Goal: Information Seeking & Learning: Find specific fact

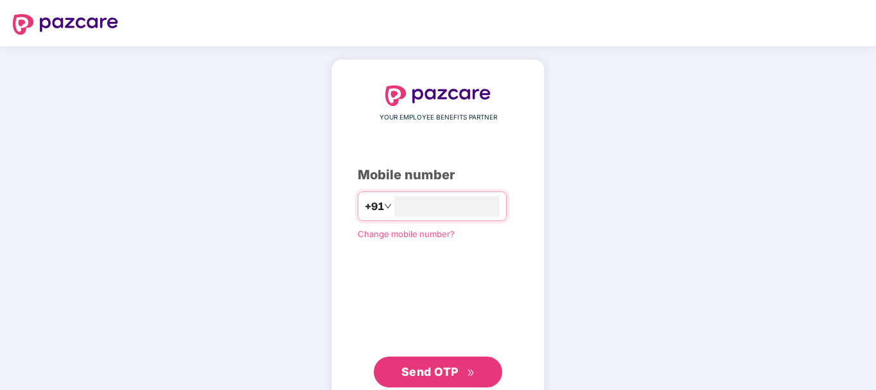
type input "**********"
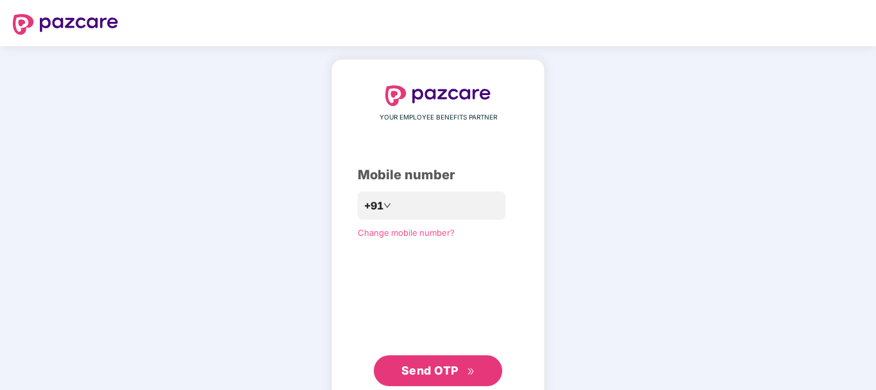
click at [440, 372] on span "Send OTP" at bounding box center [429, 369] width 57 height 13
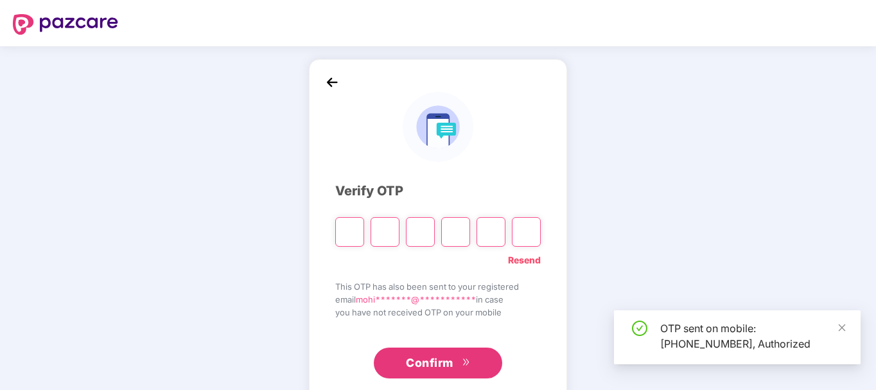
type input "*"
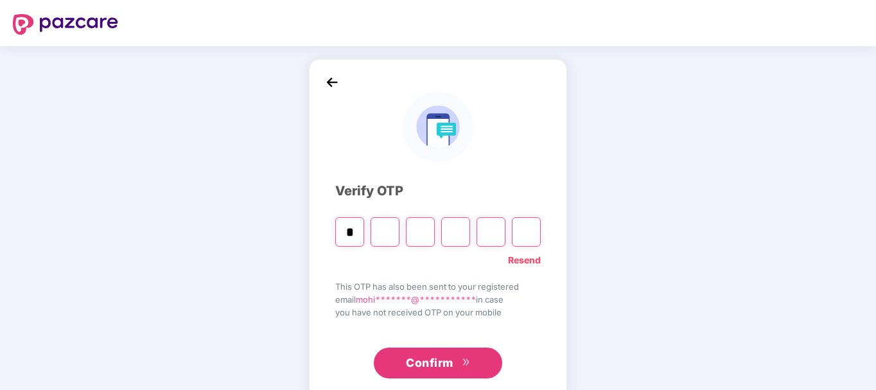
type input "*"
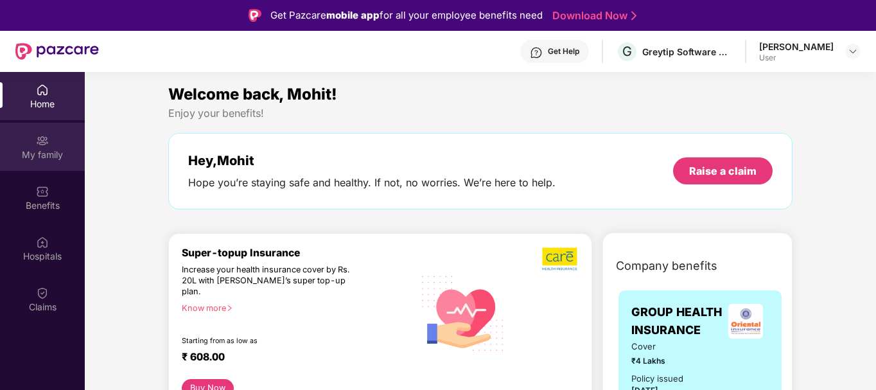
click at [55, 146] on div "My family" at bounding box center [42, 147] width 85 height 48
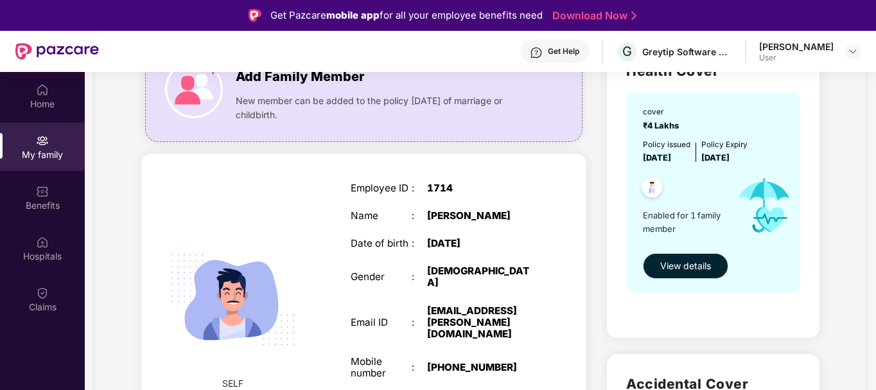
scroll to position [70, 0]
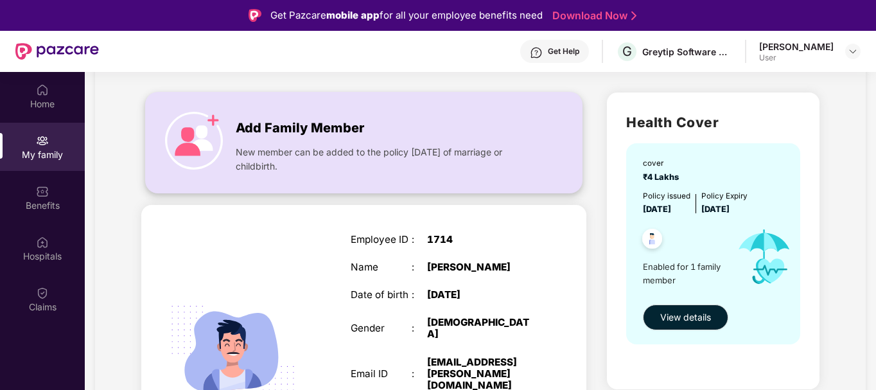
click at [191, 144] on img at bounding box center [194, 141] width 58 height 58
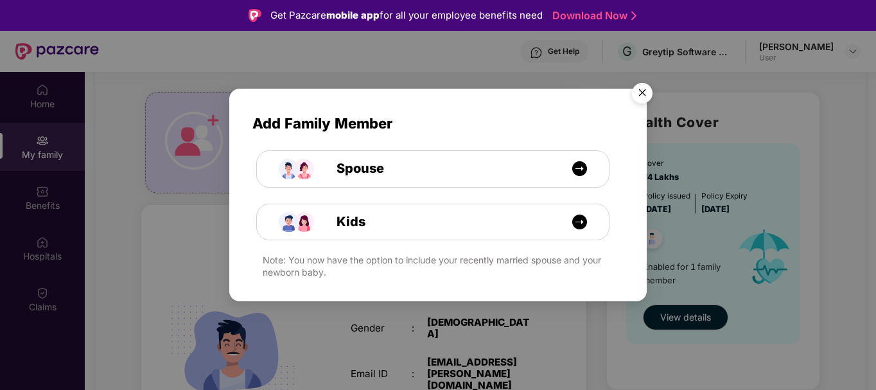
click at [643, 98] on img "Close" at bounding box center [642, 95] width 36 height 36
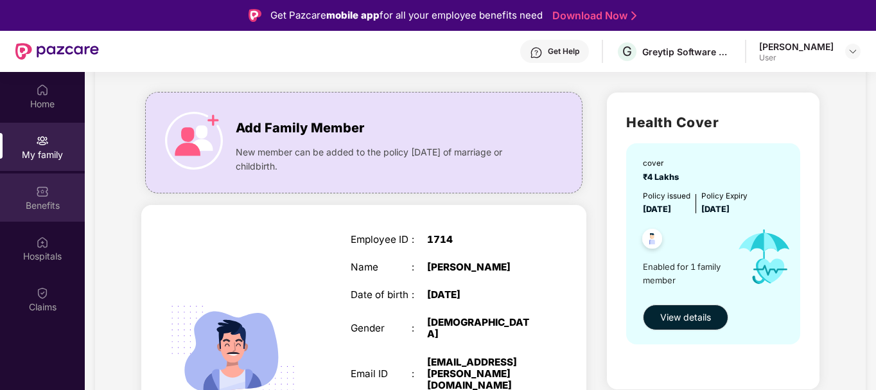
click at [42, 186] on img at bounding box center [42, 191] width 13 height 13
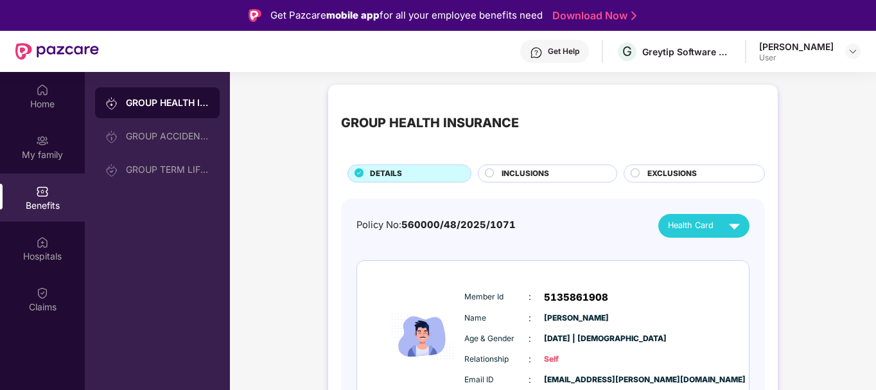
scroll to position [45, 0]
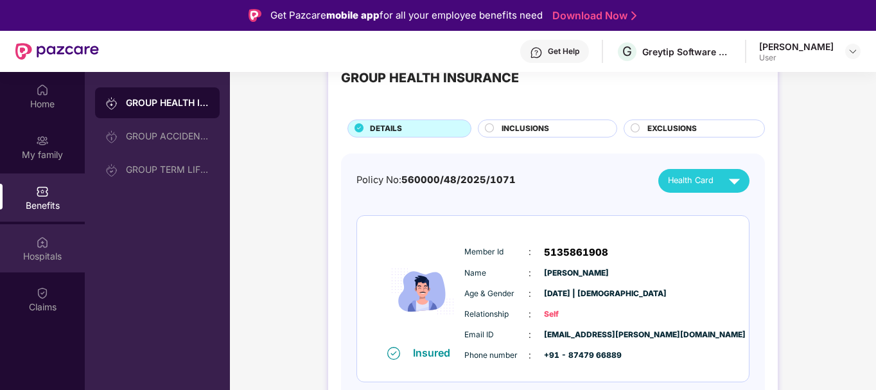
click at [53, 245] on div "Hospitals" at bounding box center [42, 248] width 85 height 48
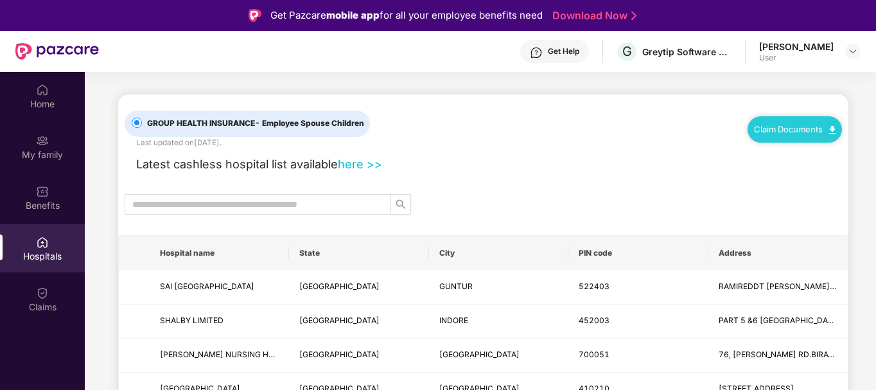
scroll to position [96, 0]
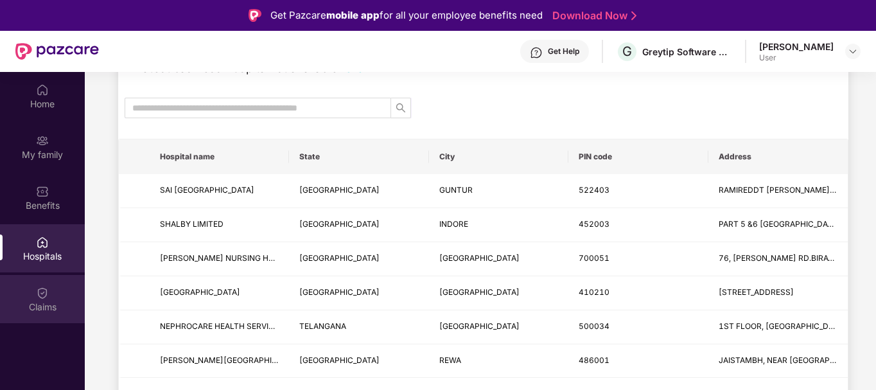
click at [51, 307] on div "Claims" at bounding box center [42, 306] width 85 height 13
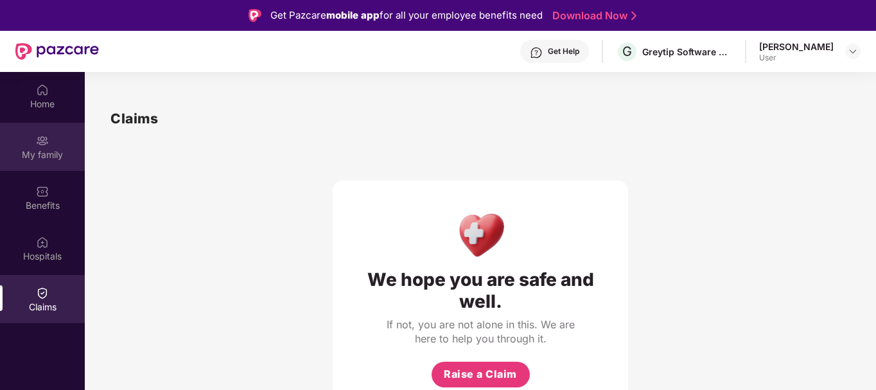
click at [35, 154] on div "My family" at bounding box center [42, 154] width 85 height 13
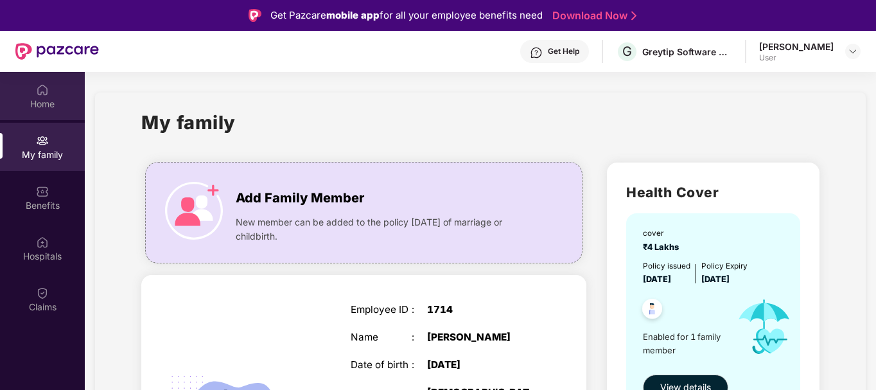
click at [49, 98] on div "Home" at bounding box center [42, 104] width 85 height 13
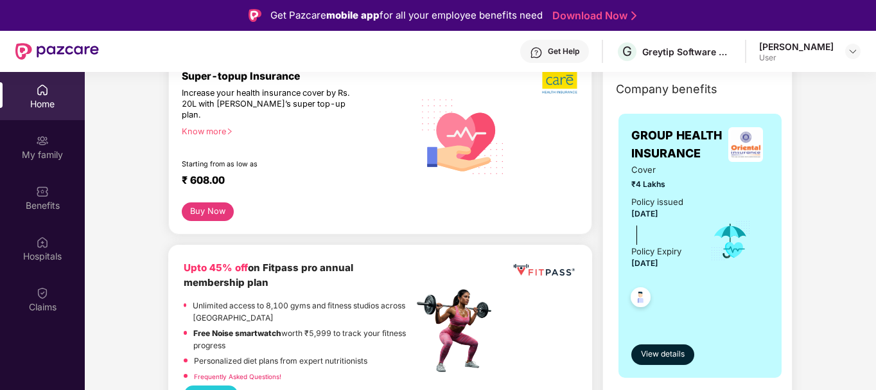
scroll to position [160, 0]
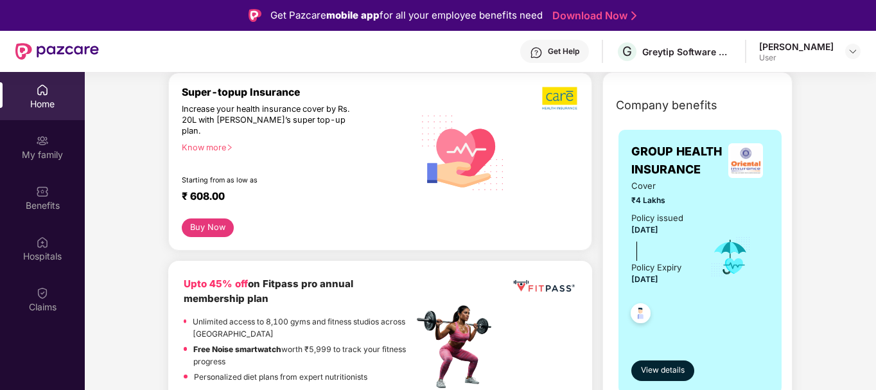
click at [216, 143] on div "Know more" at bounding box center [294, 147] width 224 height 9
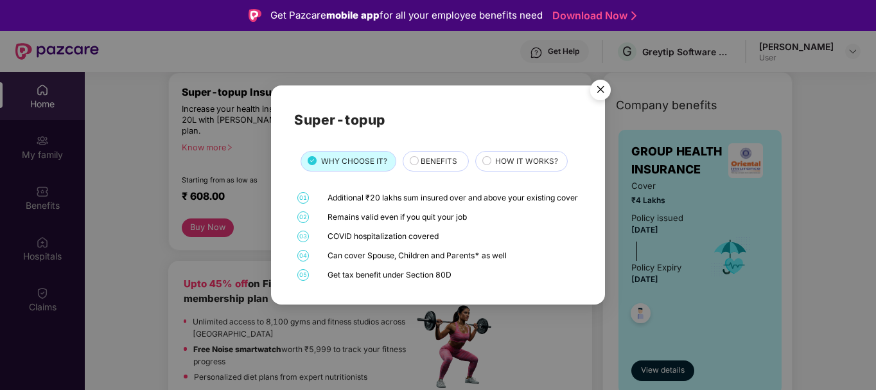
click at [429, 164] on div "BENEFITS" at bounding box center [435, 161] width 66 height 21
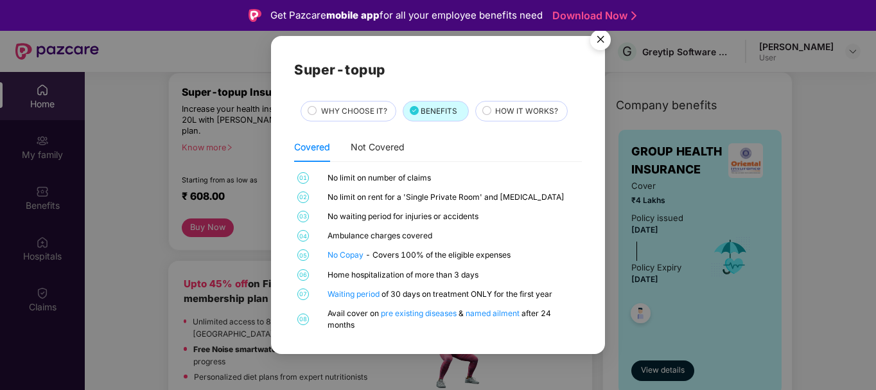
click at [525, 101] on div "HOW IT WORKS?" at bounding box center [521, 111] width 92 height 21
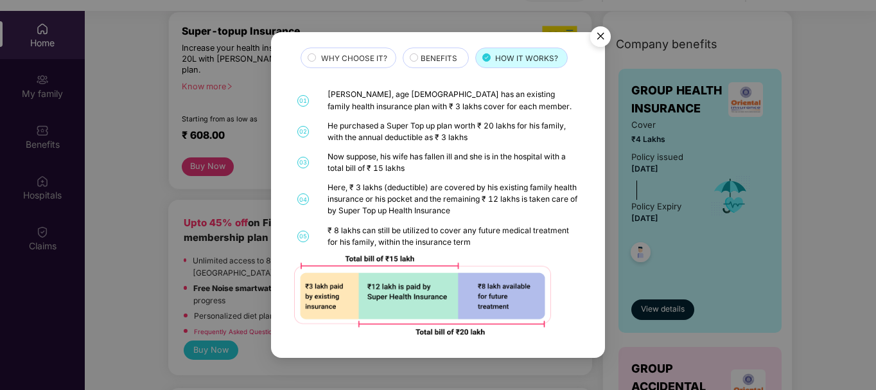
scroll to position [62, 0]
click at [605, 33] on img "Close" at bounding box center [600, 39] width 36 height 36
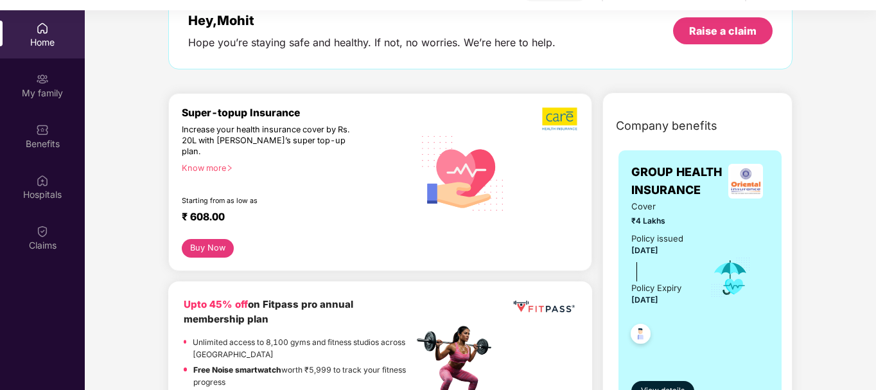
scroll to position [0, 0]
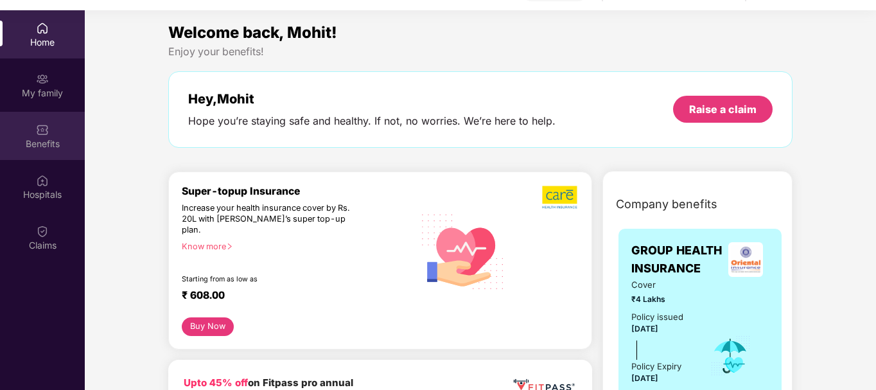
click at [50, 117] on div "Benefits" at bounding box center [42, 136] width 85 height 48
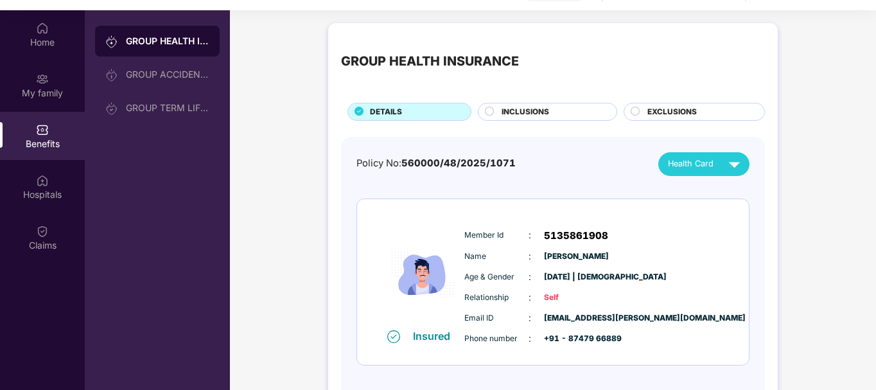
click at [532, 98] on div "GROUP HEALTH INSURANCE DETAILS INCLUSIONS EXCLUSIONS" at bounding box center [553, 78] width 424 height 85
click at [530, 105] on div "INCLUSIONS" at bounding box center [547, 112] width 139 height 18
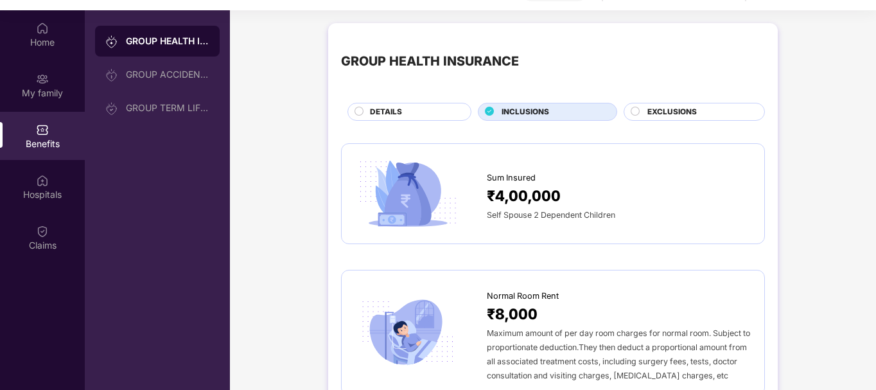
click at [637, 110] on circle at bounding box center [635, 111] width 8 height 8
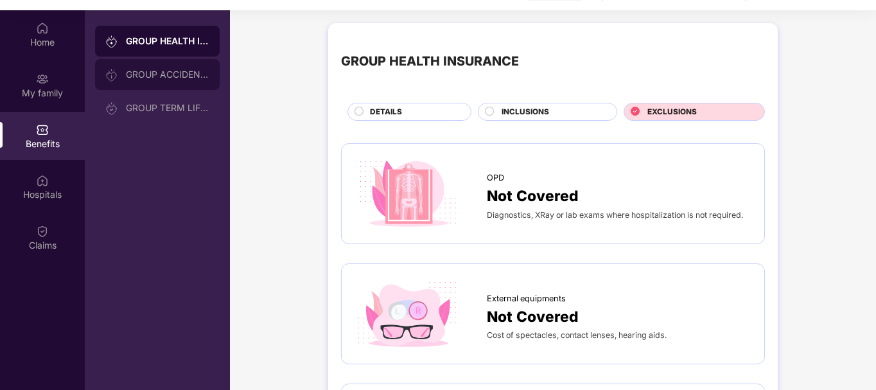
click at [127, 68] on div "GROUP ACCIDENTAL INSURANCE" at bounding box center [157, 74] width 125 height 31
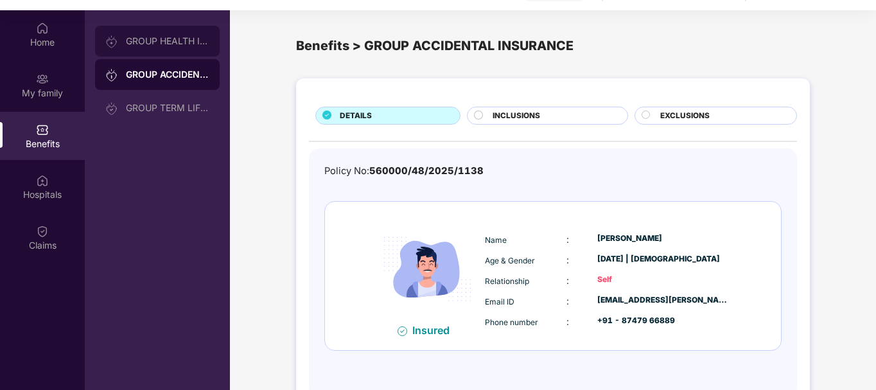
click at [143, 45] on div "GROUP HEALTH INSURANCE" at bounding box center [167, 41] width 83 height 10
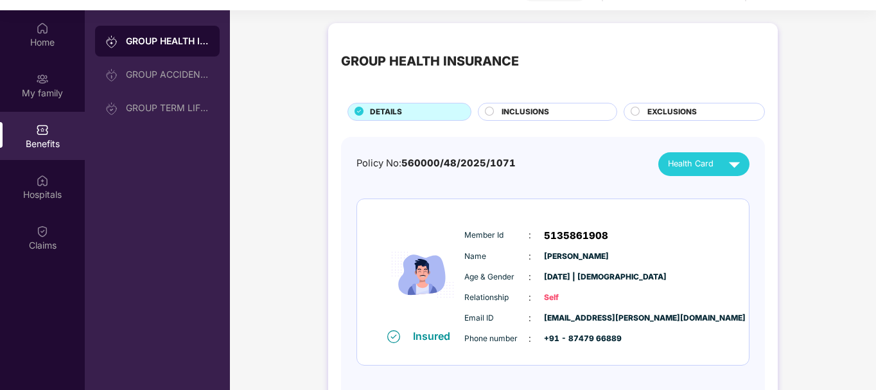
click at [639, 110] on div at bounding box center [635, 113] width 10 height 13
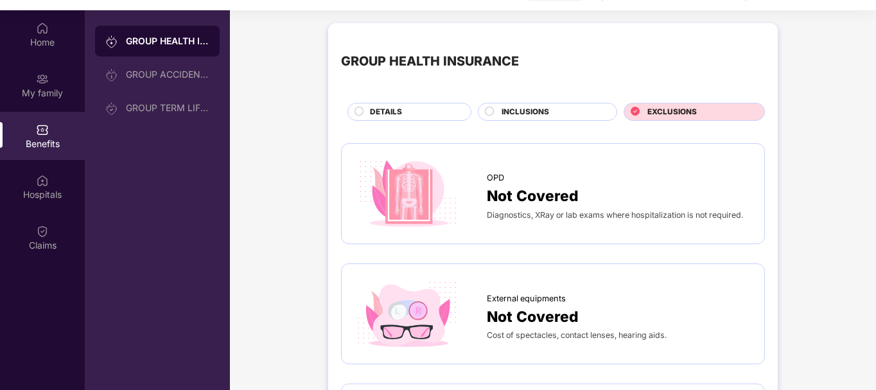
scroll to position [67, 0]
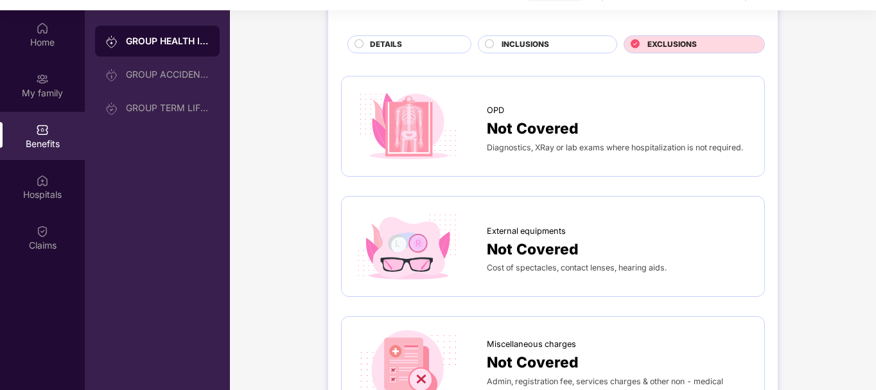
click at [621, 145] on span "Diagnostics, XRay or lab exams where hospitalization is not required." at bounding box center [615, 148] width 256 height 10
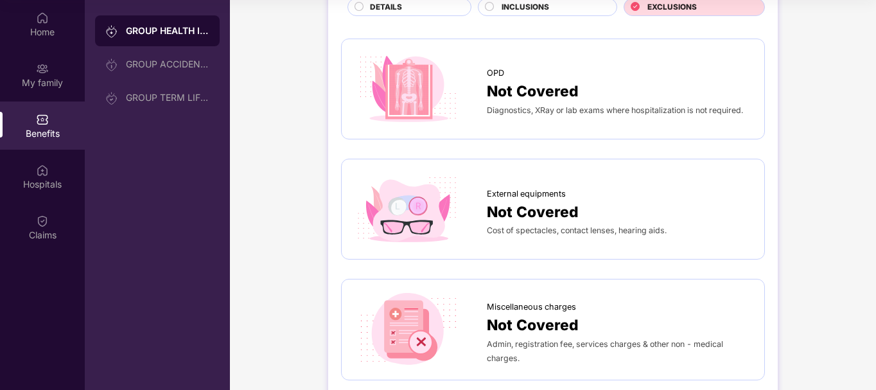
scroll to position [10, 0]
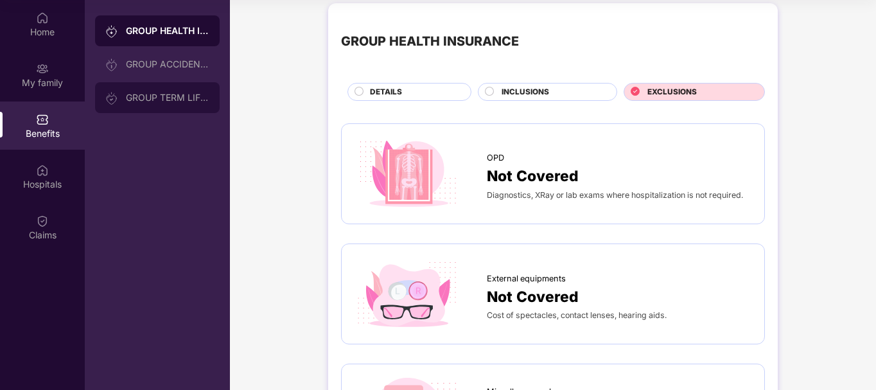
click at [172, 91] on div "GROUP TERM LIFE INSURANCE" at bounding box center [157, 97] width 125 height 31
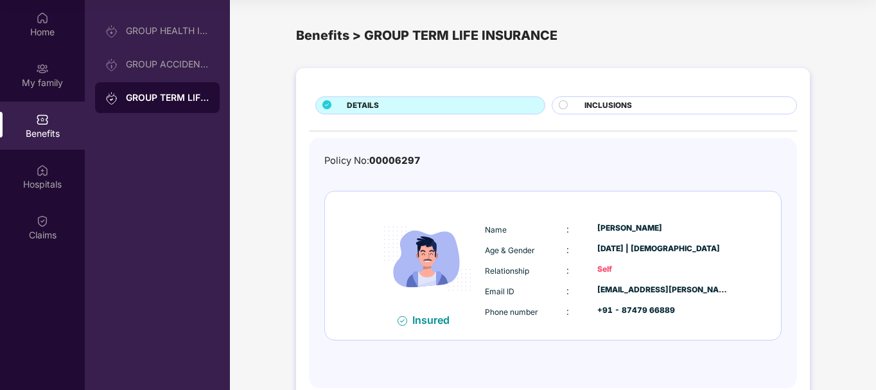
click at [617, 108] on span "INCLUSIONS" at bounding box center [608, 105] width 48 height 12
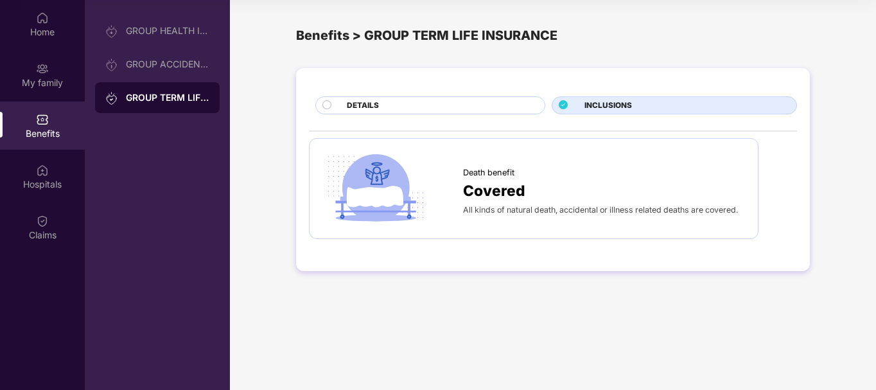
click at [472, 102] on div "DETAILS" at bounding box center [439, 106] width 198 height 14
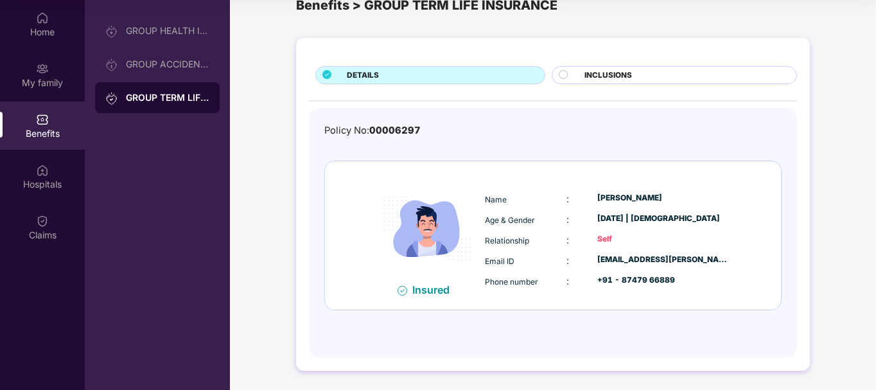
scroll to position [30, 0]
click at [178, 68] on div "GROUP ACCIDENTAL INSURANCE" at bounding box center [167, 64] width 83 height 10
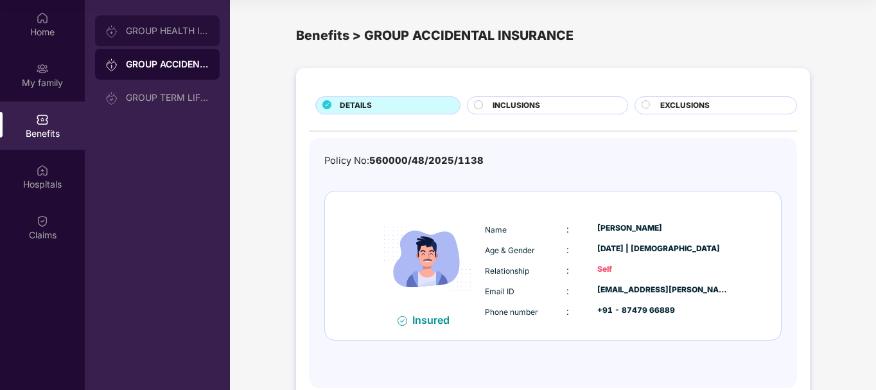
click at [164, 39] on div "GROUP HEALTH INSURANCE" at bounding box center [157, 30] width 125 height 31
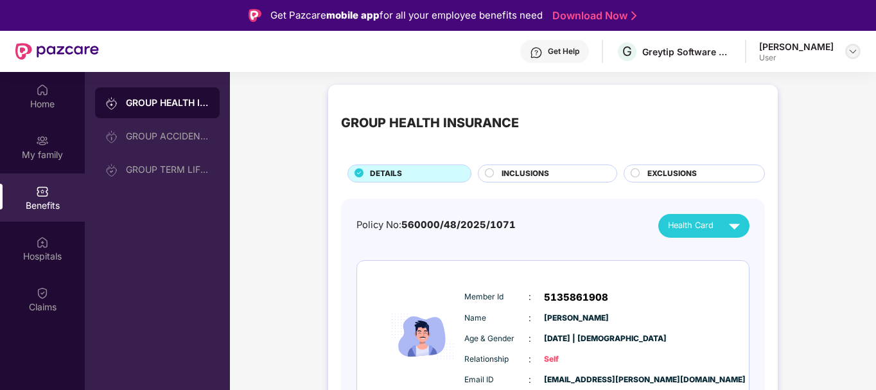
click at [850, 50] on img at bounding box center [852, 51] width 10 height 10
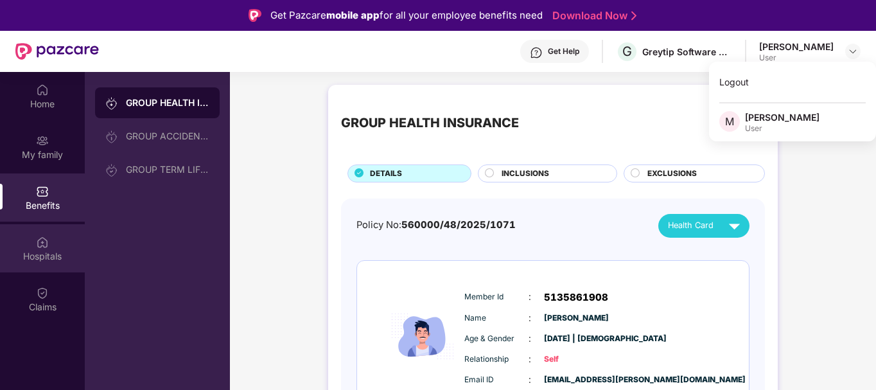
click at [53, 246] on div "Hospitals" at bounding box center [42, 248] width 85 height 48
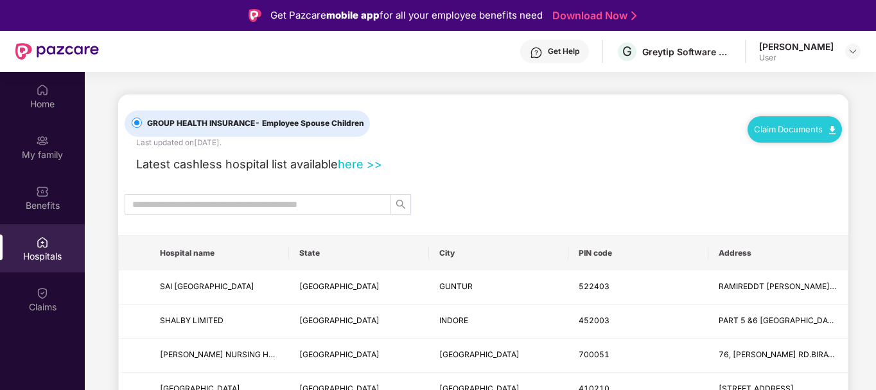
click at [357, 170] on link "here >>" at bounding box center [360, 164] width 44 height 14
click at [364, 159] on link "here >>" at bounding box center [360, 164] width 44 height 14
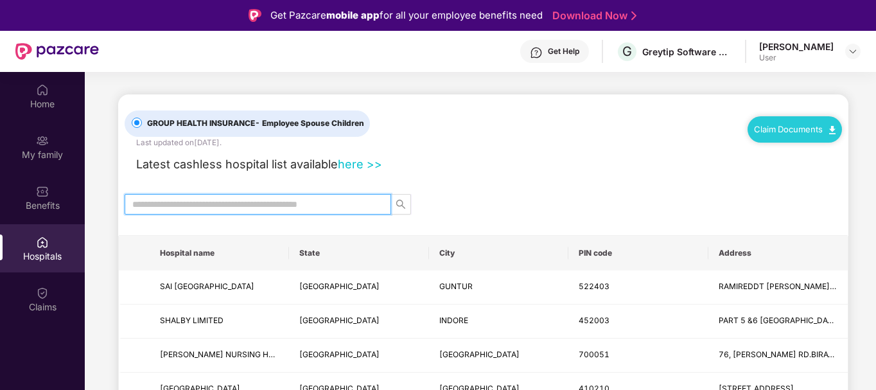
click at [327, 206] on input "text" at bounding box center [252, 204] width 241 height 14
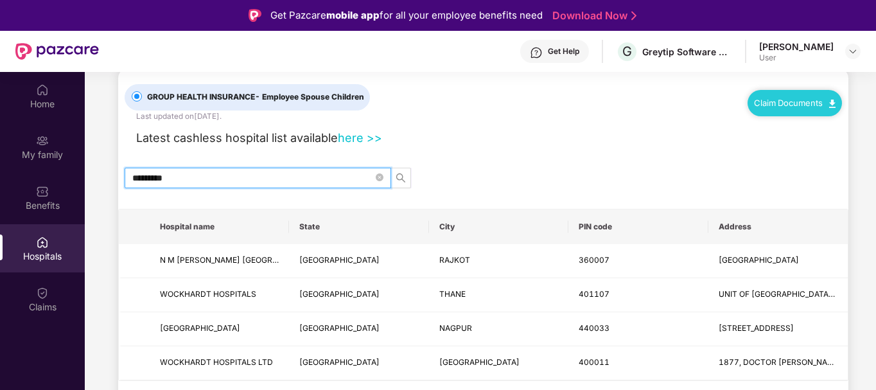
scroll to position [72, 0]
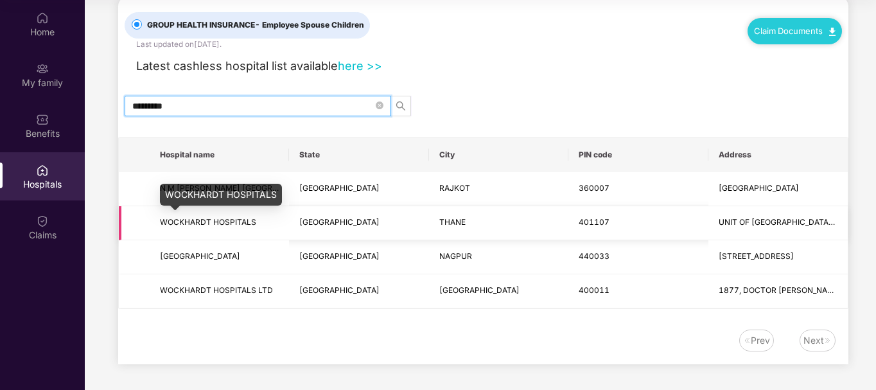
type input "*********"
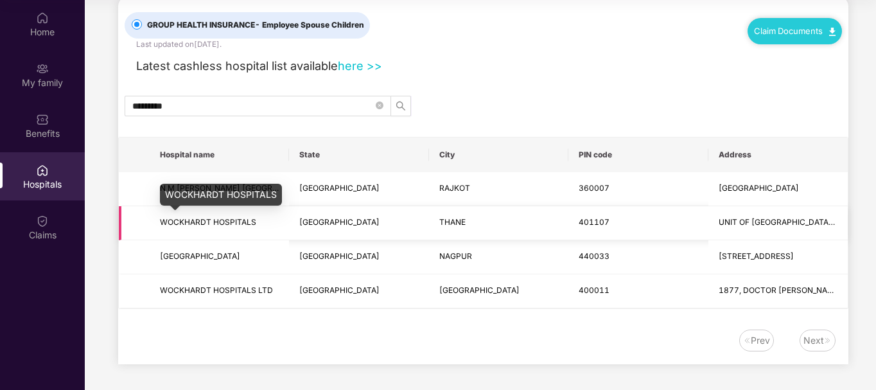
click at [217, 225] on span "WOCKHARDT HOSPITALS" at bounding box center [208, 222] width 96 height 10
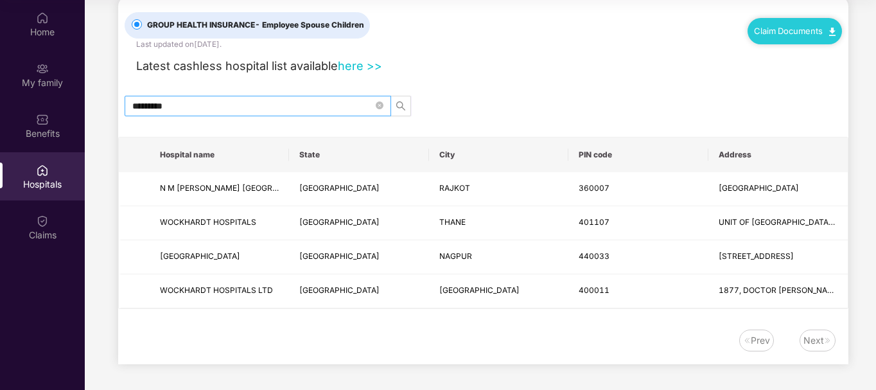
click at [375, 102] on span "*********" at bounding box center [258, 106] width 266 height 21
click at [376, 102] on icon "close-circle" at bounding box center [380, 105] width 8 height 8
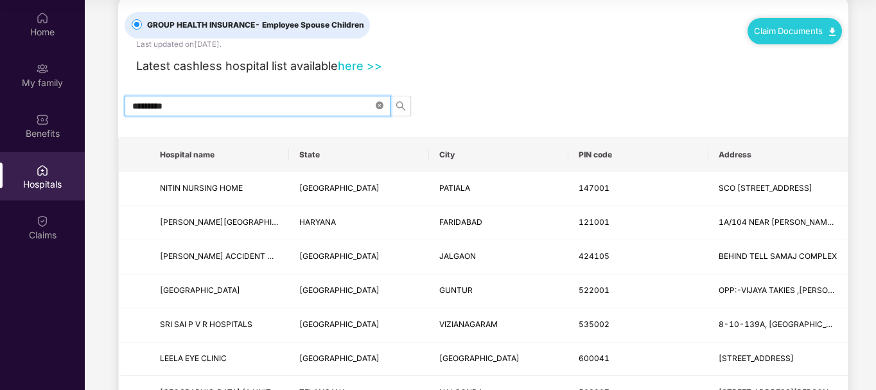
scroll to position [0, 0]
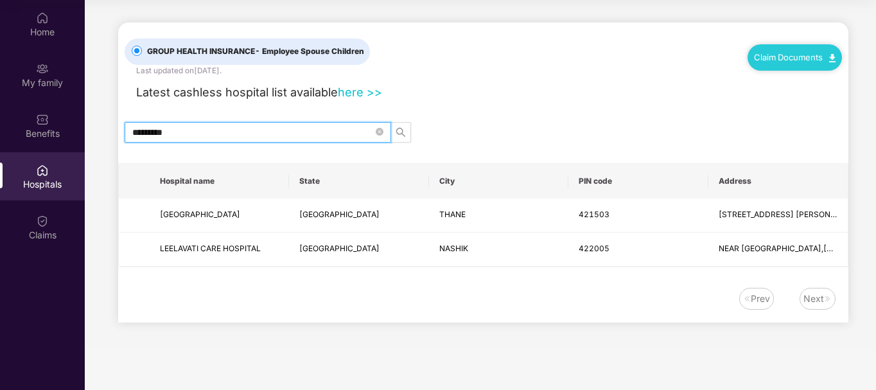
click at [215, 136] on input "*********" at bounding box center [252, 132] width 241 height 14
drag, startPoint x: 377, startPoint y: 131, endPoint x: 343, endPoint y: 136, distance: 34.4
click at [343, 136] on span "*********" at bounding box center [258, 132] width 266 height 21
click at [343, 136] on input "*********" at bounding box center [252, 132] width 241 height 14
type input "*"
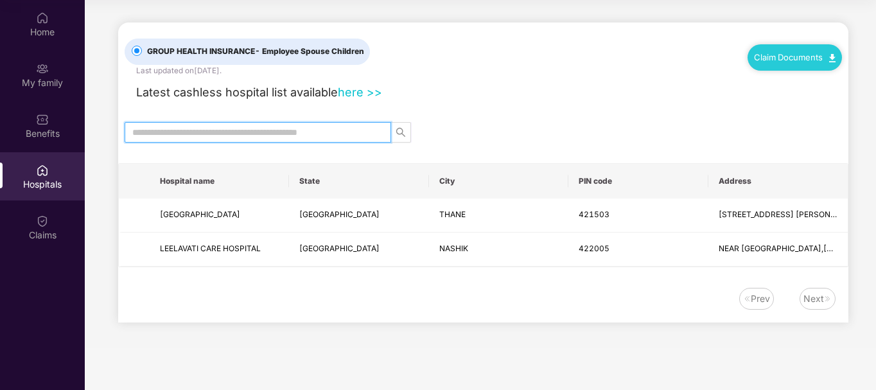
paste input "**********"
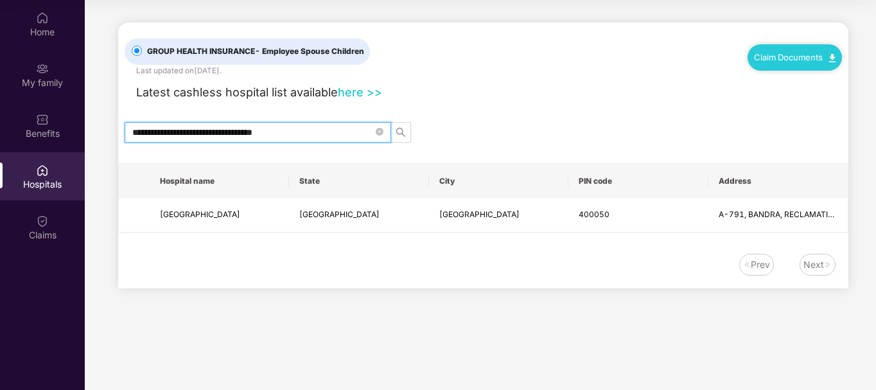
type input "**********"
